Goal: Task Accomplishment & Management: Manage account settings

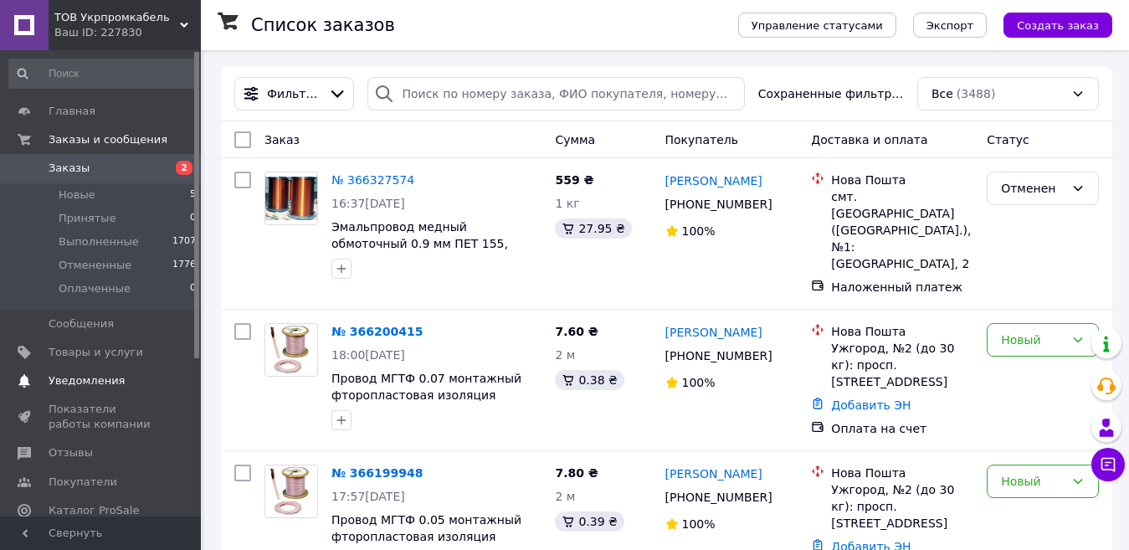
click at [85, 382] on span "Уведомления" at bounding box center [87, 380] width 76 height 15
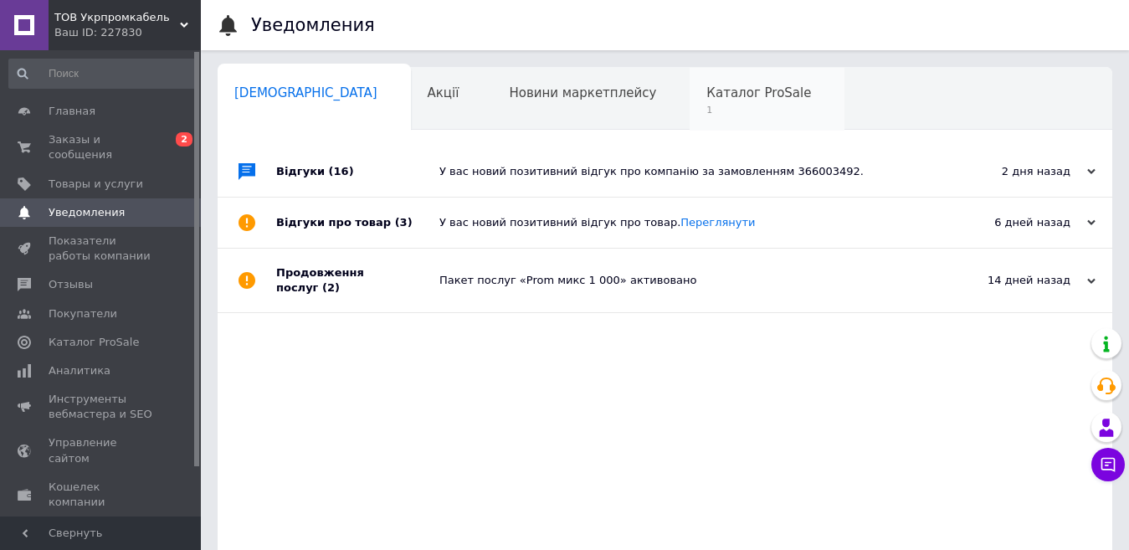
click at [706, 93] on span "Каталог ProSale" at bounding box center [758, 92] width 105 height 15
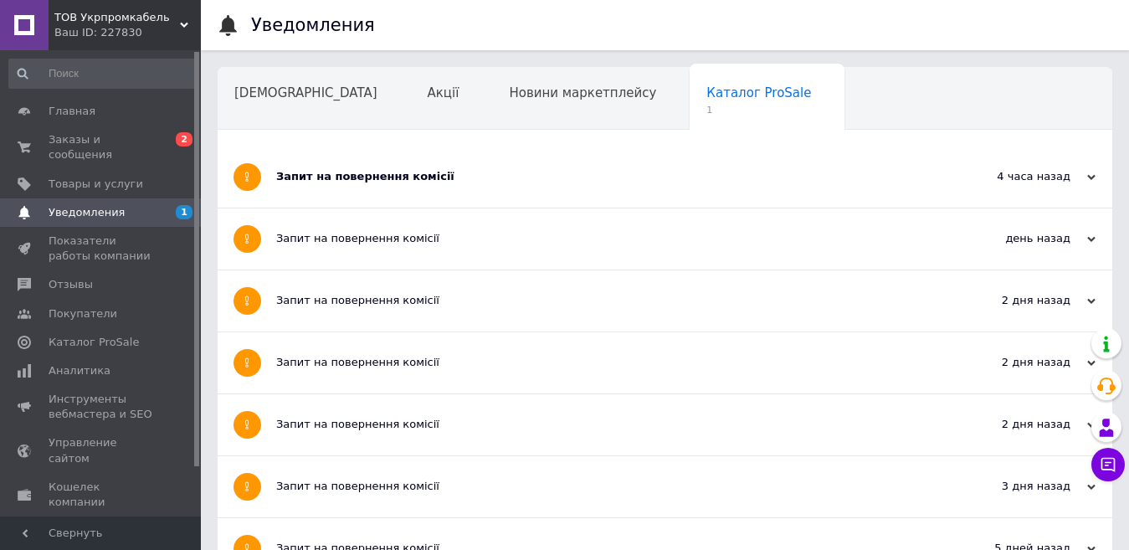
click at [408, 171] on div "Запит на повернення комісії" at bounding box center [602, 176] width 652 height 15
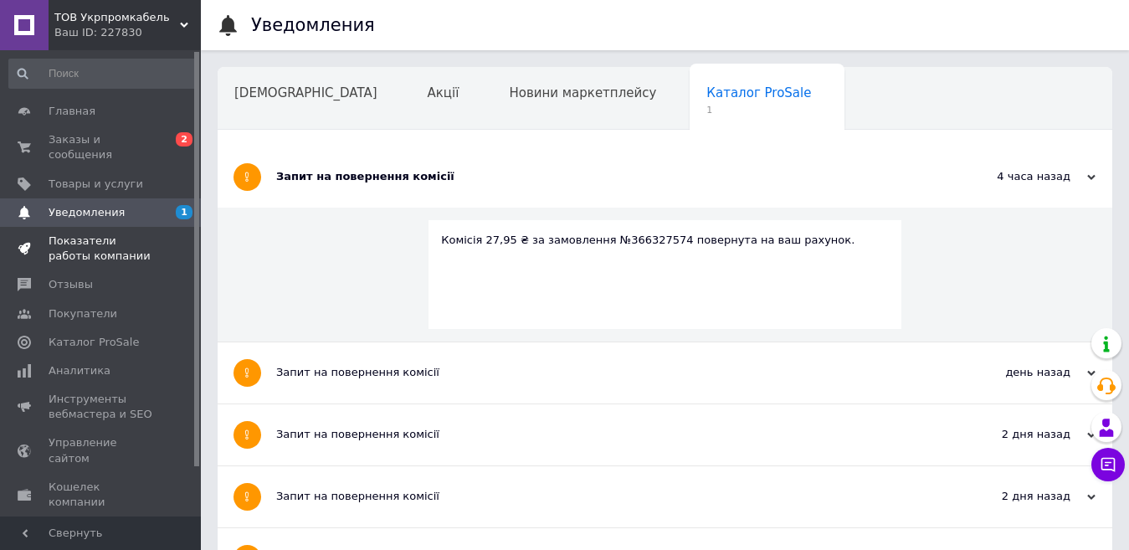
click at [101, 241] on span "Показатели работы компании" at bounding box center [102, 249] width 106 height 30
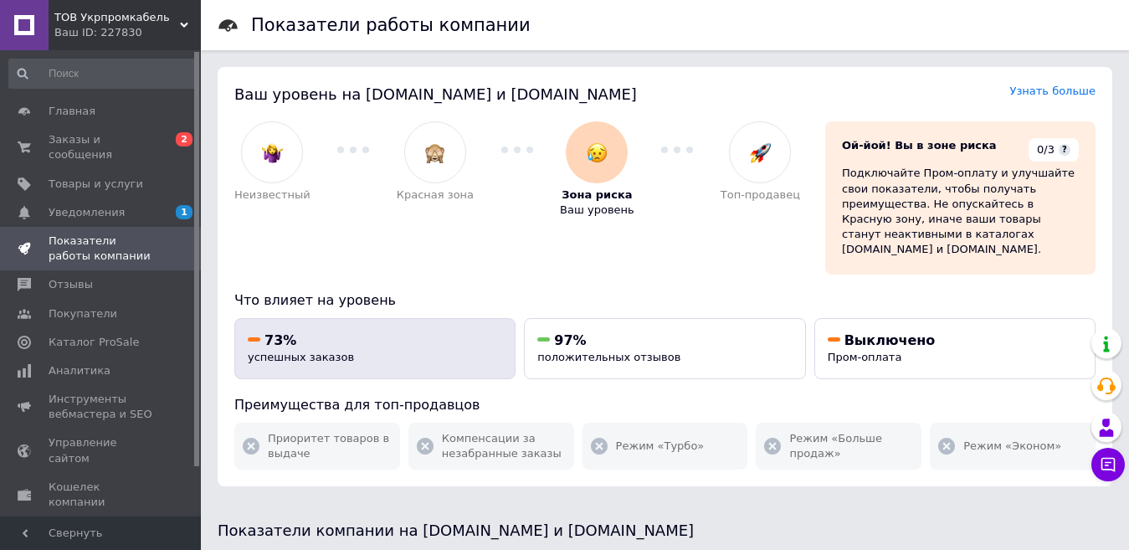
click at [402, 335] on div "73% успешных заказов" at bounding box center [375, 348] width 254 height 34
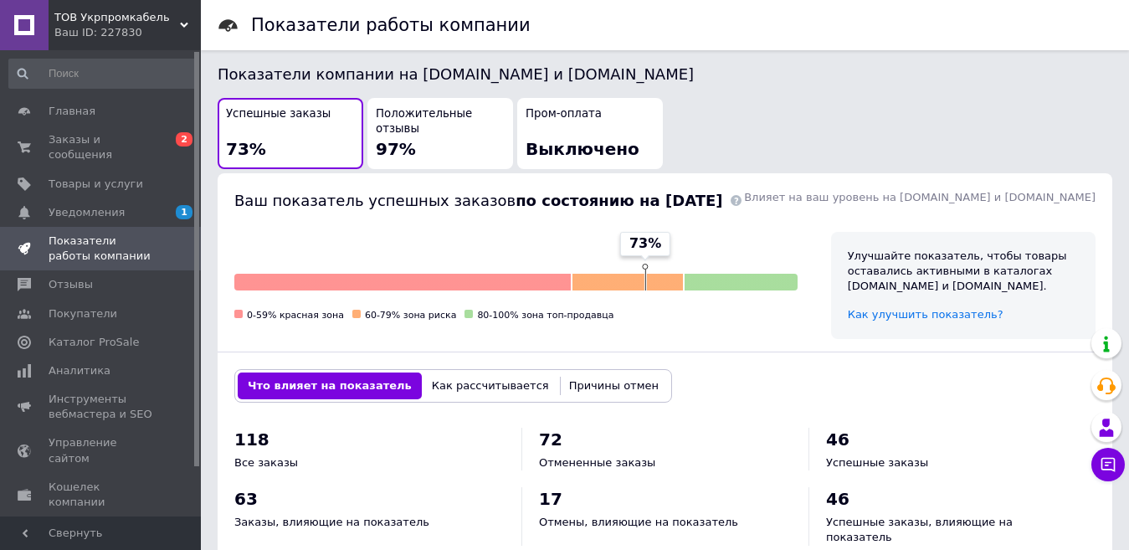
scroll to position [281, 0]
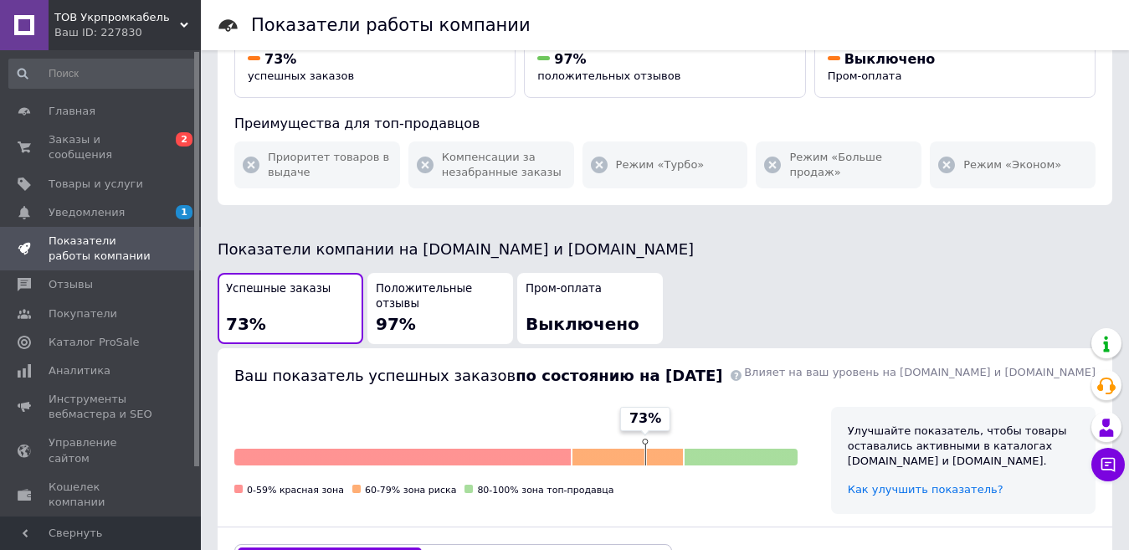
click at [429, 273] on button "Положительные отзывы 97%" at bounding box center [440, 308] width 146 height 71
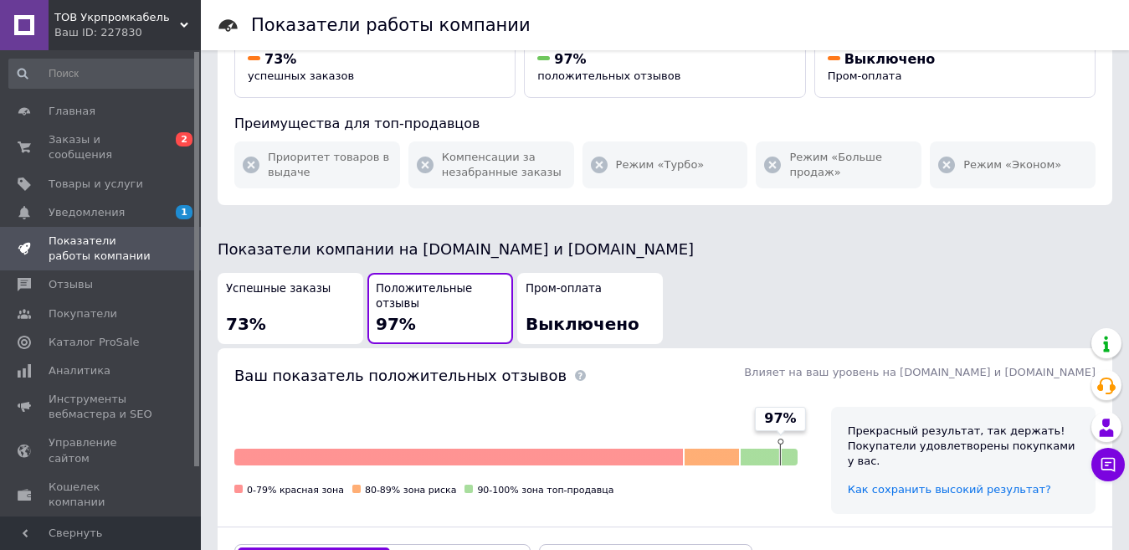
click at [452, 547] on button "Как рассчитывается" at bounding box center [458, 560] width 137 height 27
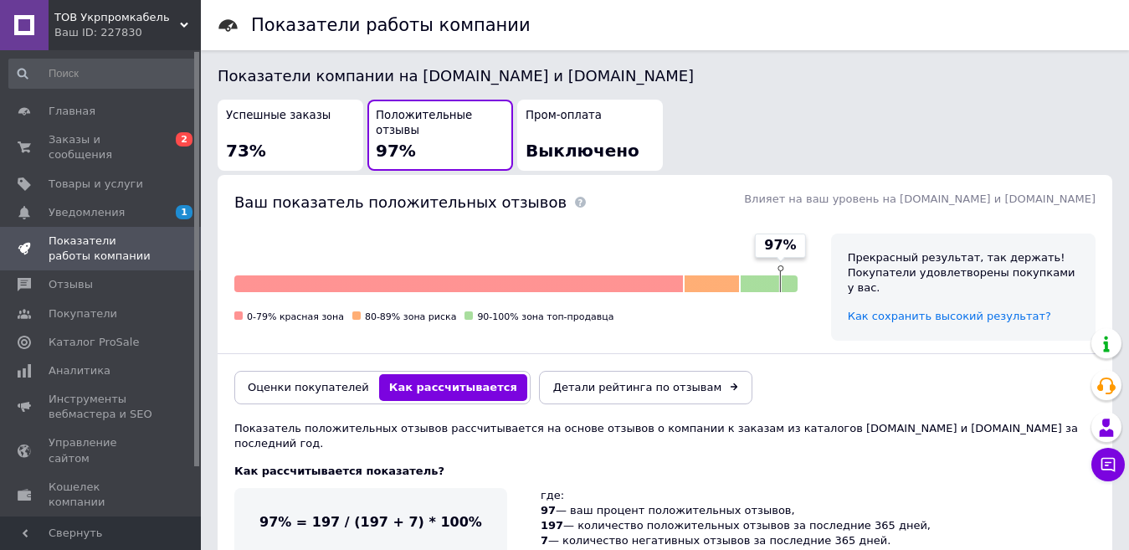
scroll to position [499, 0]
